Goal: Information Seeking & Learning: Learn about a topic

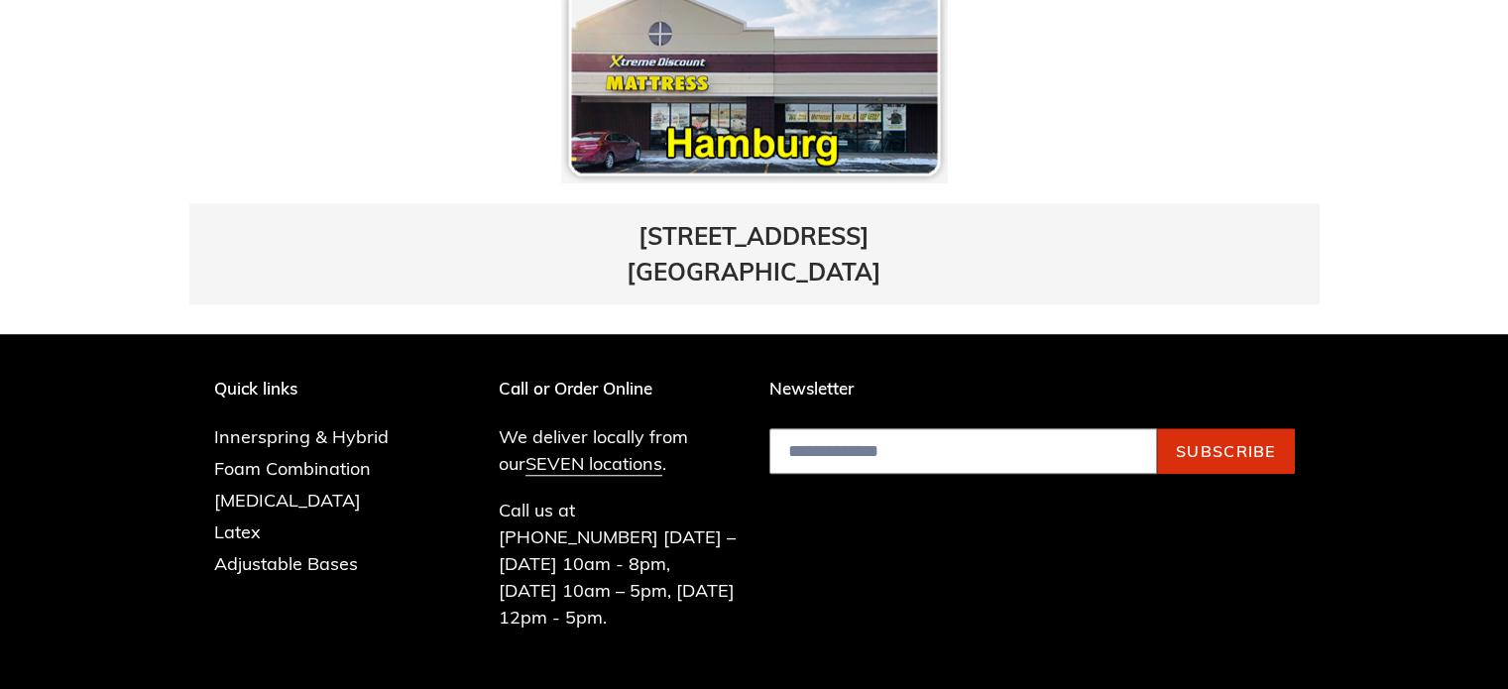
scroll to position [1555, 0]
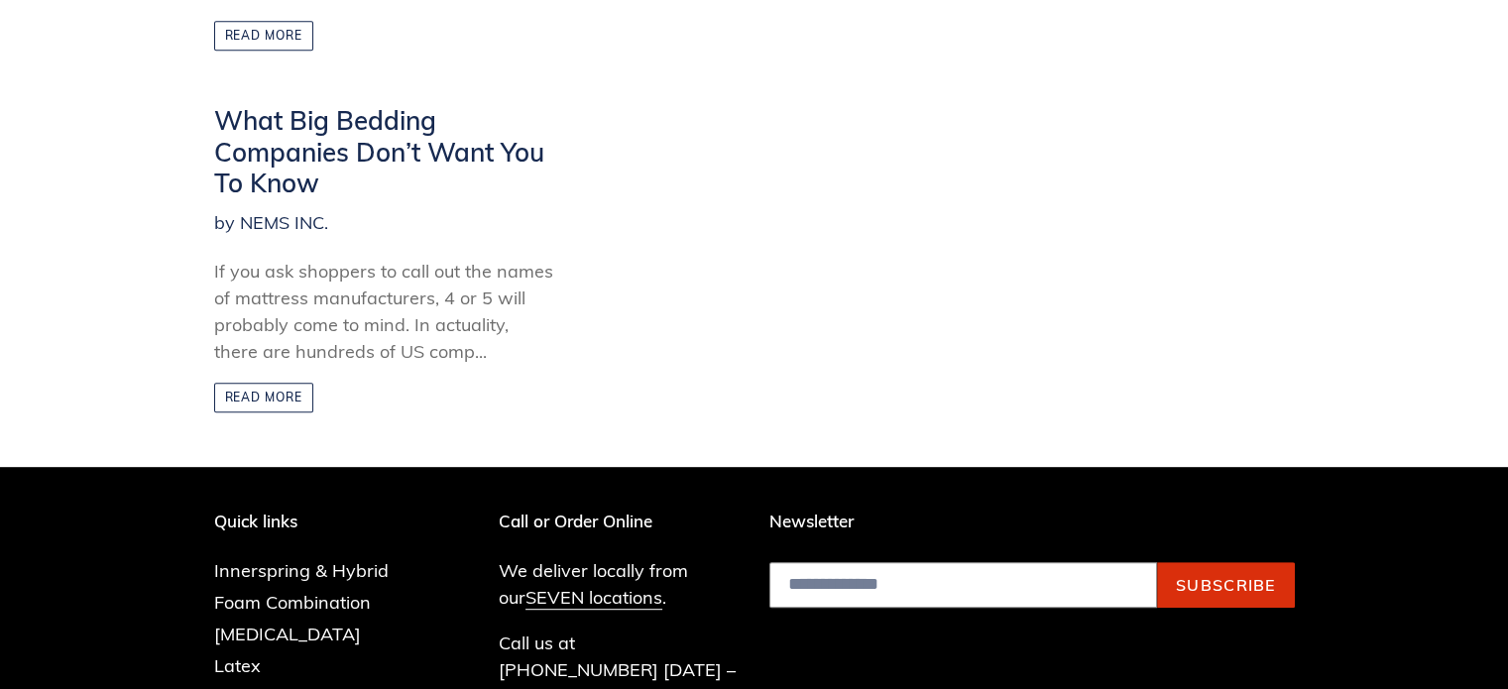
scroll to position [965, 0]
